Goal: Task Accomplishment & Management: Use online tool/utility

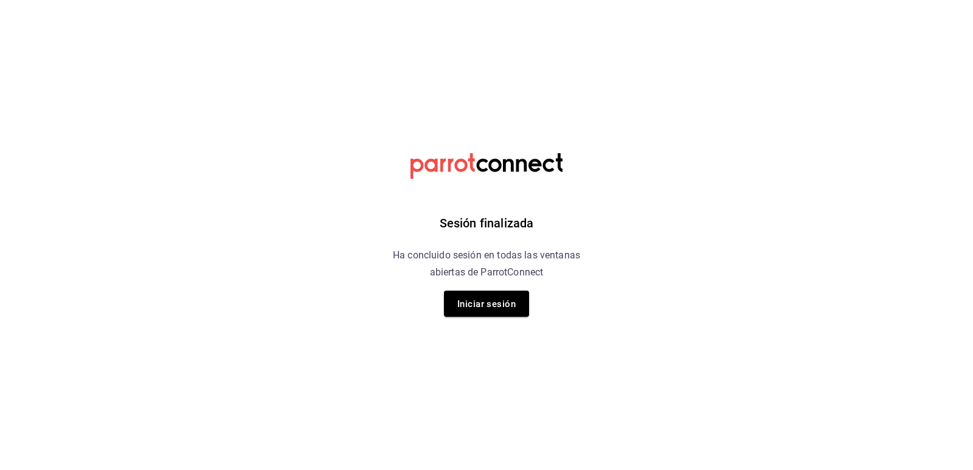
click at [527, 323] on div "Sesión finalizada Ha concluido sesión en todas las ventanas abiertas de ParrotC…" at bounding box center [486, 235] width 307 height 470
click at [506, 304] on font "Iniciar sesión" at bounding box center [486, 303] width 58 height 11
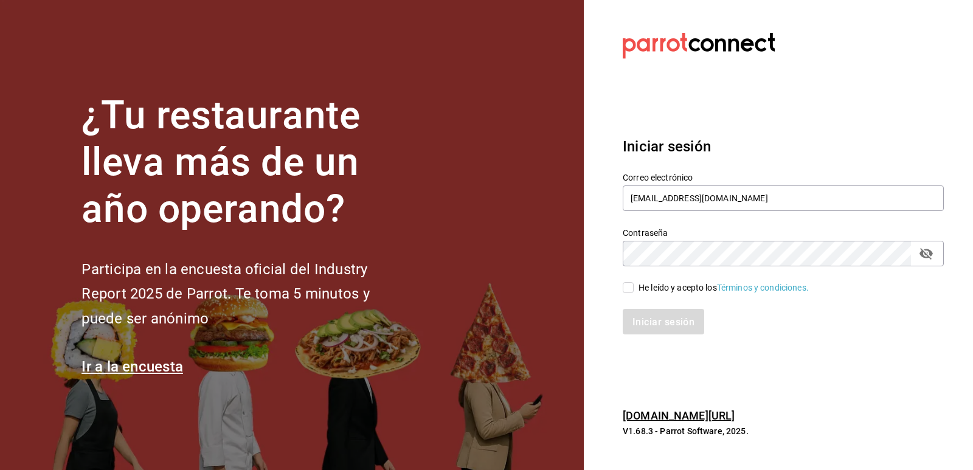
click at [626, 287] on input "He leído y acepto los Términos y condiciones." at bounding box center [628, 287] width 11 height 11
checkbox input "true"
click at [655, 328] on button "Iniciar sesión" at bounding box center [664, 322] width 83 height 26
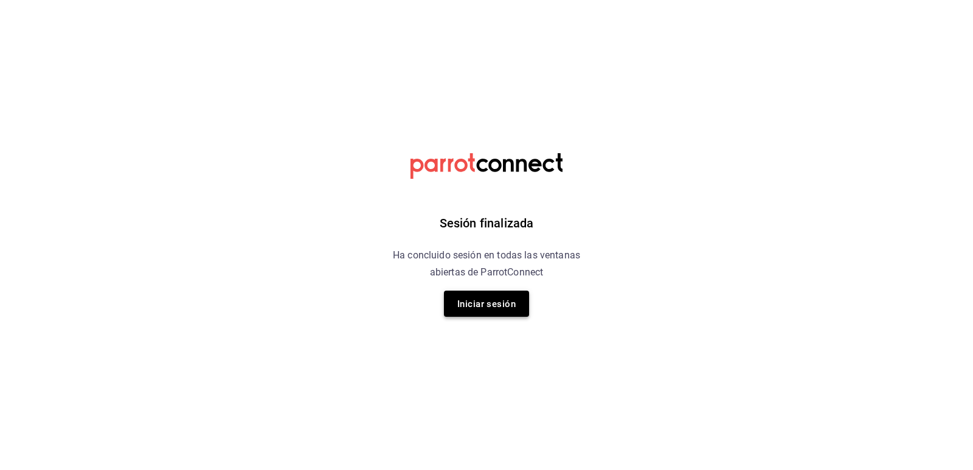
click at [491, 295] on button "Iniciar sesión" at bounding box center [486, 304] width 85 height 26
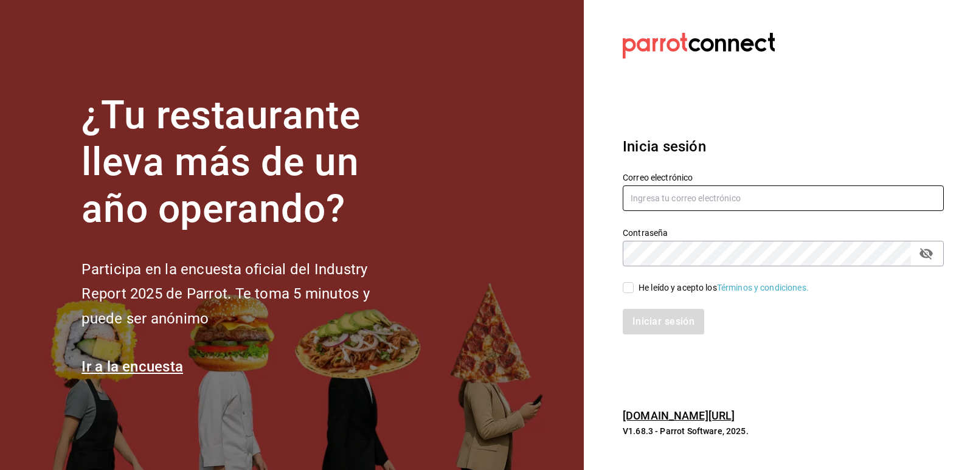
type input "[EMAIL_ADDRESS][DOMAIN_NAME]"
click at [627, 293] on input "He leído y acepto los Términos y condiciones." at bounding box center [628, 287] width 11 height 11
checkbox input "true"
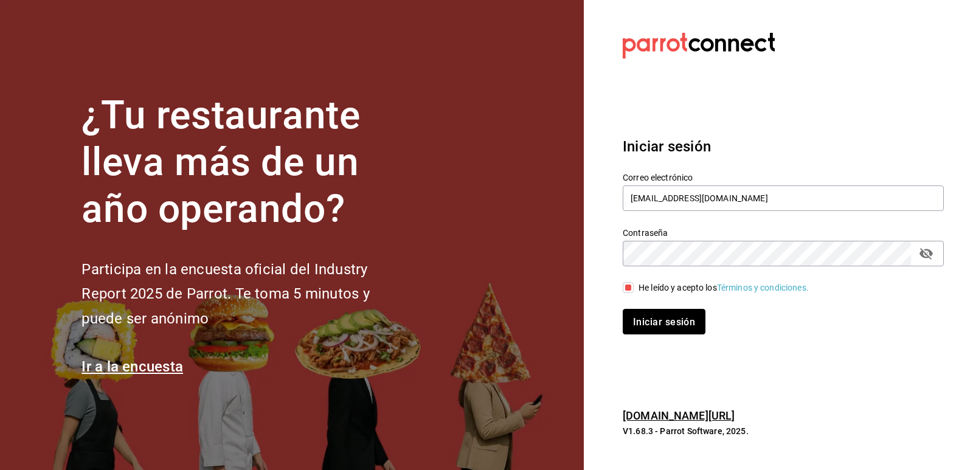
drag, startPoint x: 661, startPoint y: 320, endPoint x: 664, endPoint y: 327, distance: 8.2
click at [664, 327] on font "Iniciar sesión" at bounding box center [664, 322] width 62 height 12
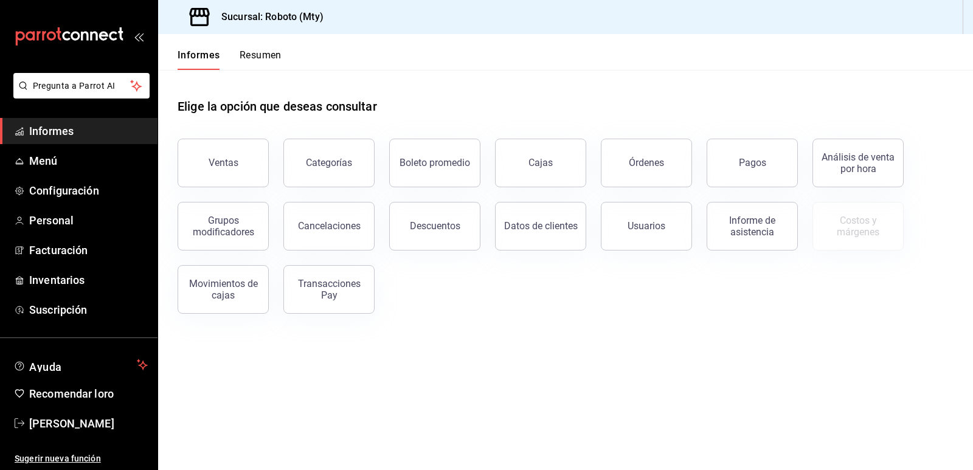
click at [477, 255] on div "Ventas Categorías Boleto promedio Cajas Órdenes Pagos Análisis de venta por hor…" at bounding box center [558, 219] width 790 height 190
click at [517, 336] on main "Elige la opción que deseas consultar Ventas Categorías Boleto promedio Cajas Ór…" at bounding box center [565, 270] width 815 height 400
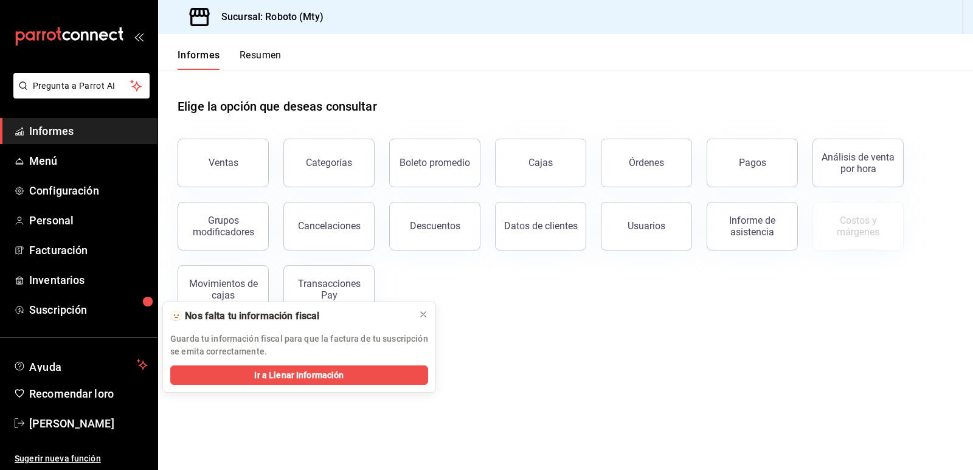
click at [517, 336] on main "Elige la opción que deseas consultar Ventas Categorías Boleto promedio Cajas Ór…" at bounding box center [565, 270] width 815 height 400
click at [429, 314] on button at bounding box center [422, 314] width 19 height 19
